Goal: Navigation & Orientation: Find specific page/section

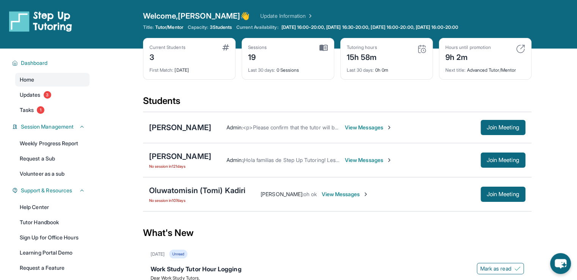
click at [524, 47] on img at bounding box center [520, 48] width 9 height 9
click at [518, 48] on img at bounding box center [520, 48] width 9 height 9
click at [51, 100] on link "Updates 3" at bounding box center [52, 95] width 74 height 14
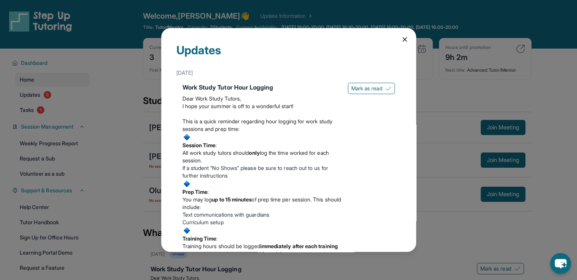
click at [401, 39] on icon at bounding box center [405, 40] width 8 height 8
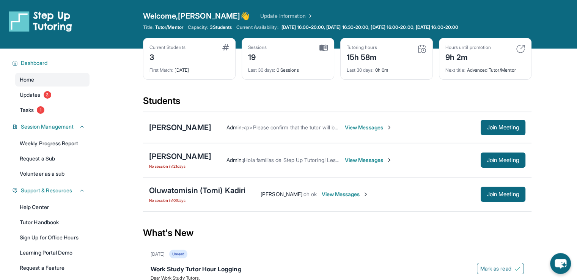
click at [494, 73] on div "Hours until promotion 9h 2m Next title : Advanced Tutor/Mentor" at bounding box center [485, 59] width 93 height 42
click at [497, 69] on div "Next title : Advanced Tutor/Mentor" at bounding box center [485, 68] width 80 height 11
click at [491, 69] on div "Next title : Advanced Tutor/Mentor" at bounding box center [485, 68] width 80 height 11
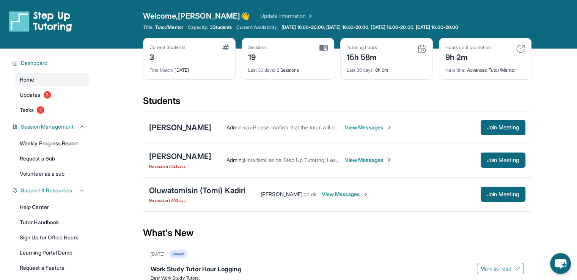
click at [345, 193] on span "View Messages" at bounding box center [344, 194] width 47 height 8
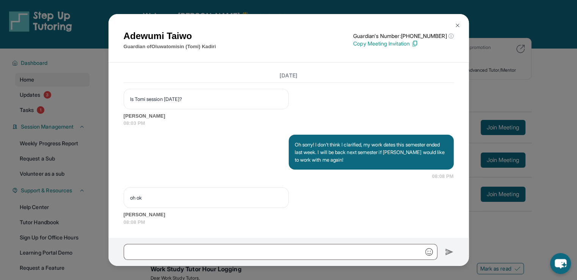
scroll to position [7061, 0]
click at [454, 29] on button at bounding box center [457, 25] width 15 height 15
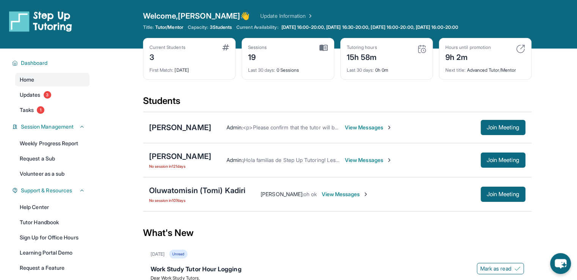
click at [363, 161] on span "View Messages" at bounding box center [368, 160] width 47 height 8
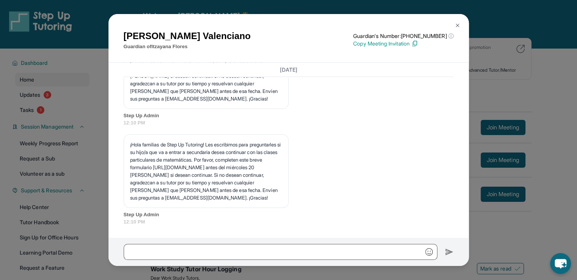
scroll to position [4684, 0]
click at [457, 25] on img at bounding box center [457, 25] width 6 height 6
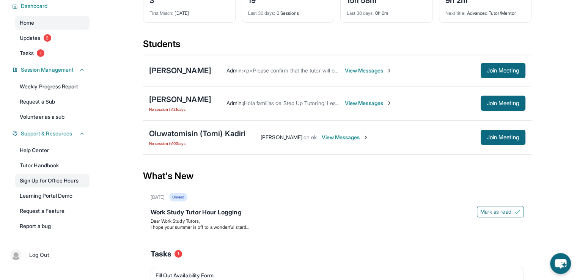
scroll to position [38, 0]
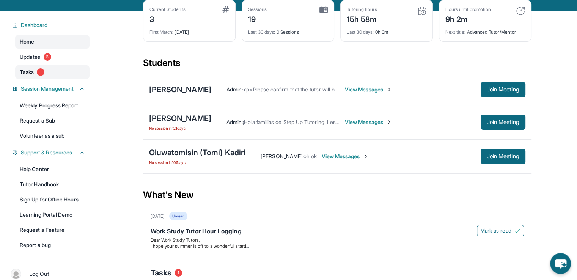
click at [47, 67] on link "Tasks 1" at bounding box center [52, 72] width 74 height 14
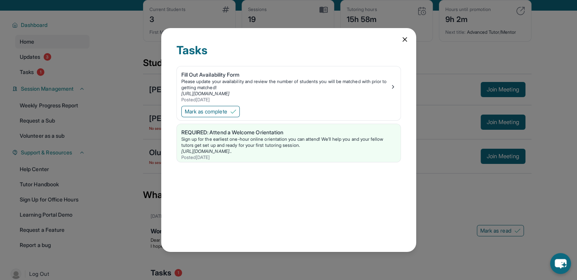
click at [405, 39] on icon at bounding box center [405, 40] width 8 height 8
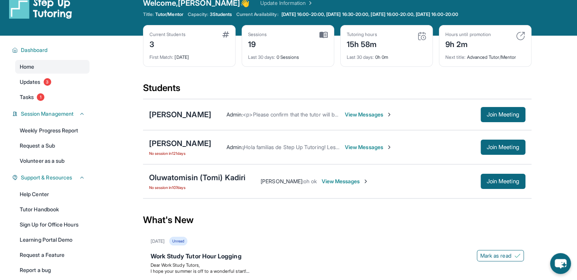
scroll to position [0, 0]
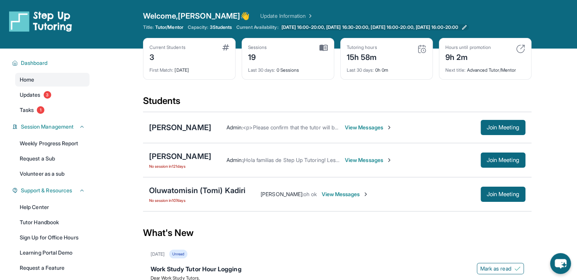
click at [356, 28] on span "[DATE] 16:00-20:00, [DATE] 16:30-20:00, [DATE] 16:00-20:00, [DATE] 16:00-20:00" at bounding box center [369, 27] width 177 height 6
